Goal: Information Seeking & Learning: Learn about a topic

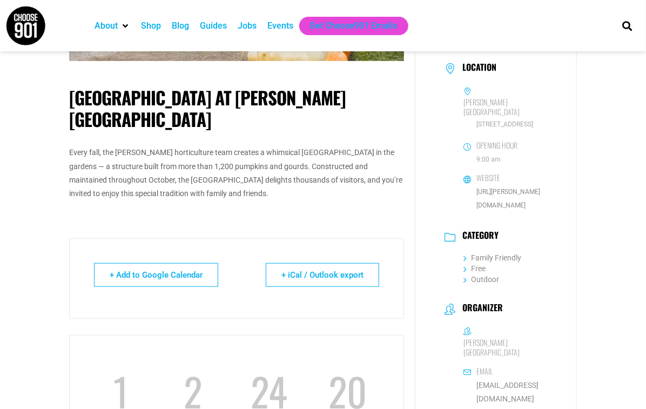
scroll to position [54, 0]
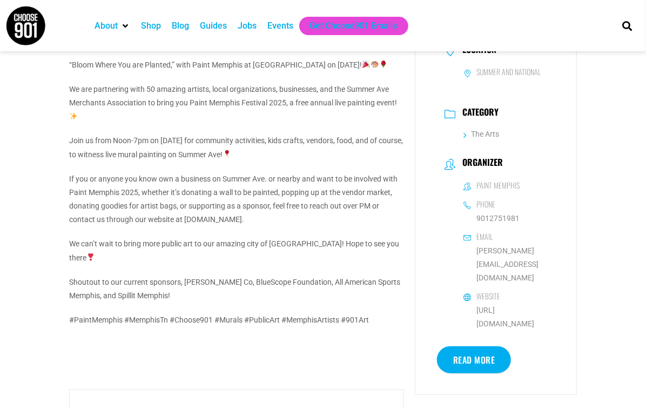
scroll to position [216, 0]
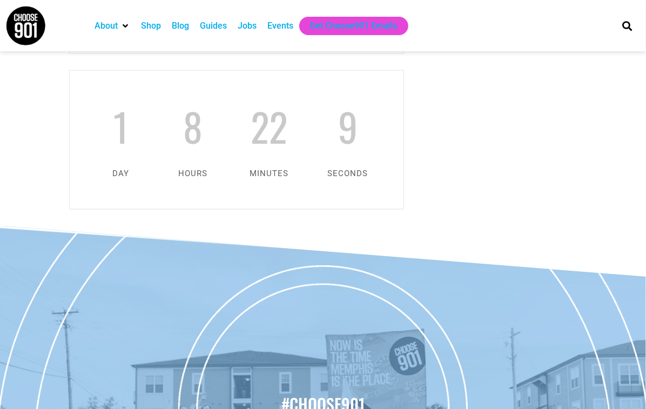
scroll to position [702, 0]
